Goal: Task Accomplishment & Management: Use online tool/utility

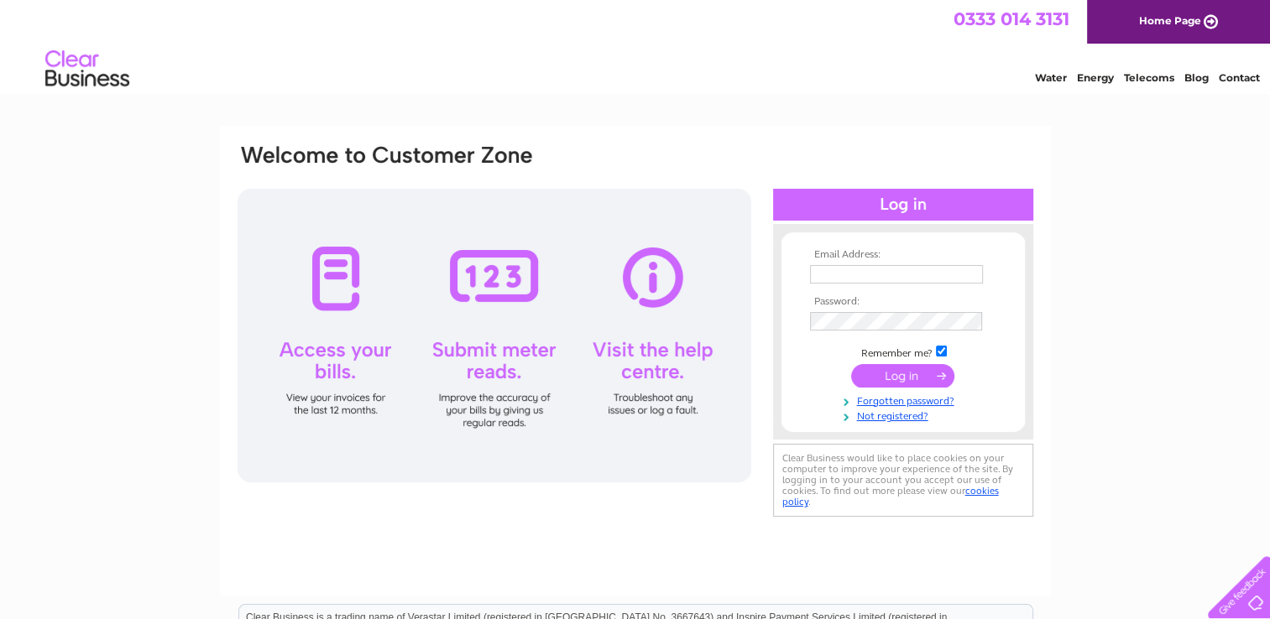
type input "jeanetterob1066@gmail.com"
click at [889, 378] on input "submit" at bounding box center [902, 375] width 103 height 23
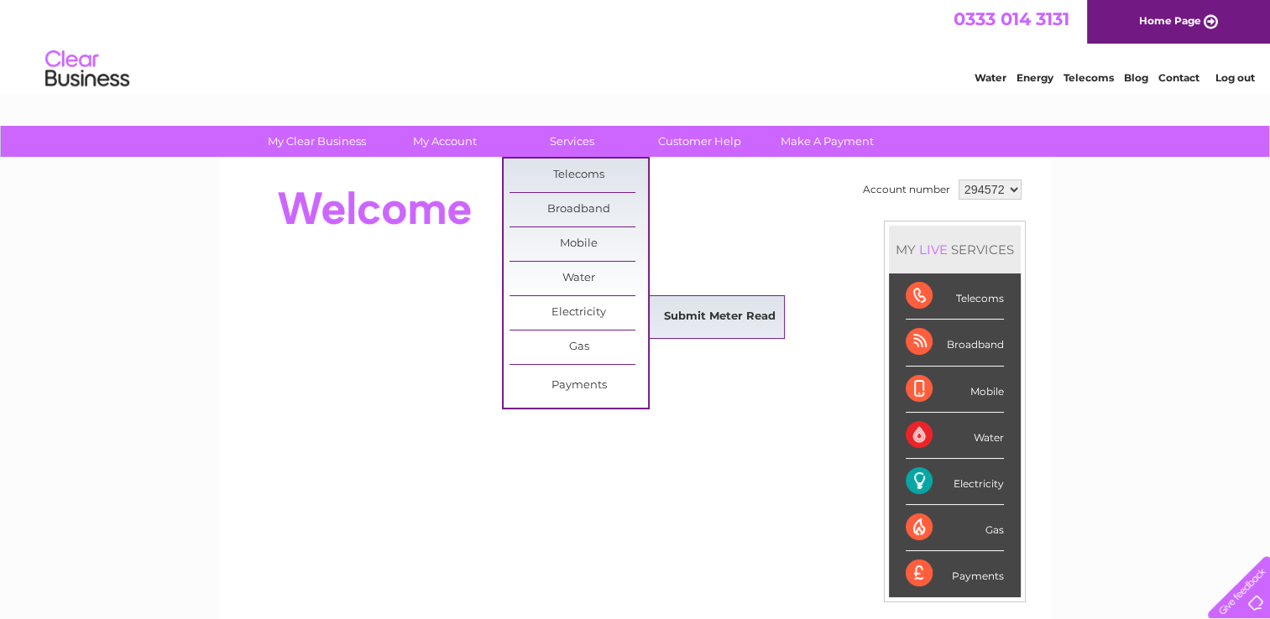
click at [676, 312] on link "Submit Meter Read" at bounding box center [719, 317] width 138 height 34
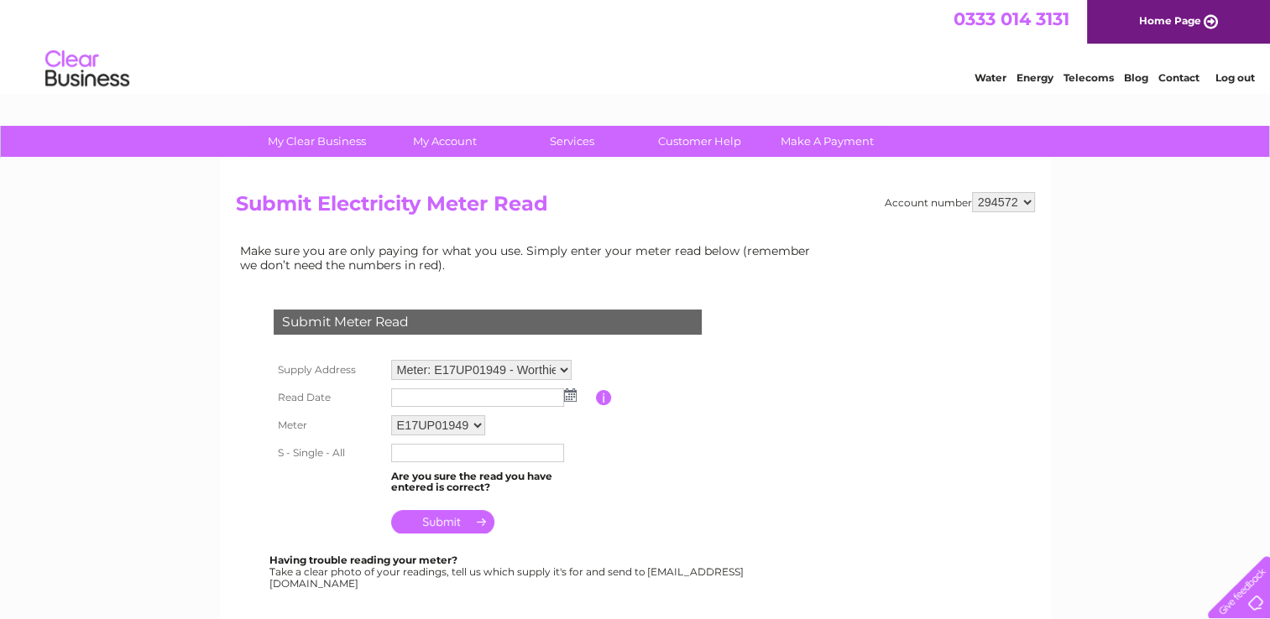
click at [1182, 72] on link "Contact" at bounding box center [1178, 77] width 41 height 13
